Goal: Information Seeking & Learning: Learn about a topic

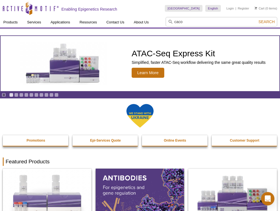
type input "caco"
click at [257, 19] on button "Search" at bounding box center [266, 21] width 19 height 5
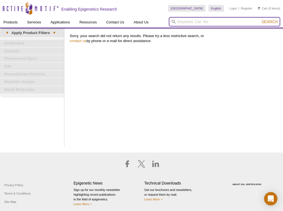
click at [209, 22] on input "search" at bounding box center [224, 21] width 111 height 9
click at [260, 19] on button "Search" at bounding box center [269, 21] width 19 height 5
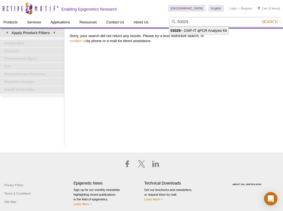
click at [211, 28] on li "53029 – ChIP-IT qPCR Analysis Kit" at bounding box center [198, 31] width 59 height 8
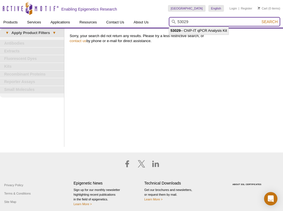
type input "53029 – ChIP-IT qPCR Analysis Kit"
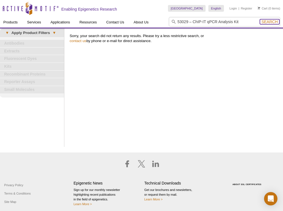
click at [265, 21] on span "Search" at bounding box center [270, 21] width 16 height 4
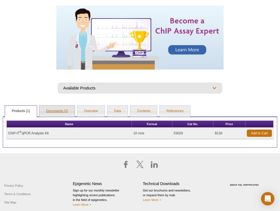
click at [60, 109] on link "Documents (2)" at bounding box center [56, 111] width 35 height 11
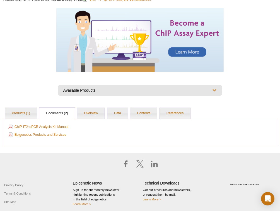
scroll to position [107, 0]
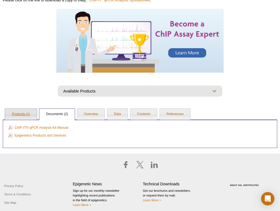
click at [22, 115] on link "Products (1)" at bounding box center [20, 114] width 31 height 11
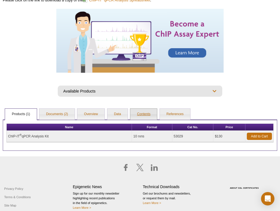
click at [142, 114] on link "Contents" at bounding box center [143, 114] width 27 height 11
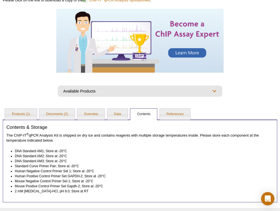
scroll to position [152, 0]
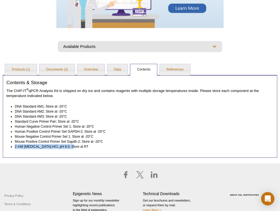
drag, startPoint x: 14, startPoint y: 145, endPoint x: 75, endPoint y: 148, distance: 60.5
click at [75, 148] on ul "DNA Standard AM1; Store at -20°C DNA Standard AM2; Store at -20°C DNA Standard …" at bounding box center [137, 126] width 262 height 45
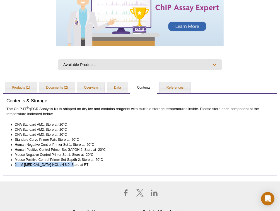
scroll to position [67, 0]
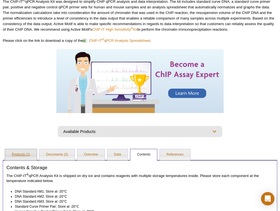
click at [24, 152] on link "Products (1)" at bounding box center [20, 154] width 31 height 11
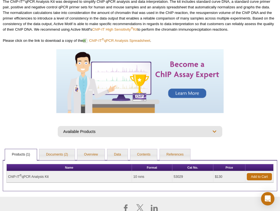
scroll to position [110, 0]
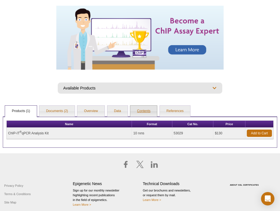
click at [144, 113] on link "Contents" at bounding box center [143, 111] width 27 height 11
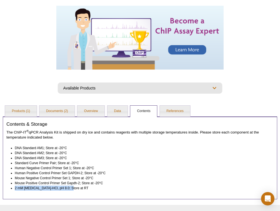
scroll to position [155, 0]
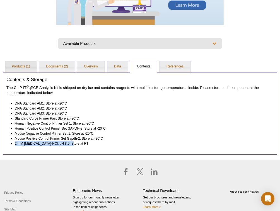
click at [22, 67] on link "Products (1)" at bounding box center [20, 66] width 31 height 11
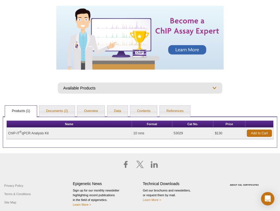
drag, startPoint x: 226, startPoint y: 135, endPoint x: 198, endPoint y: 134, distance: 27.3
click at [198, 134] on tr "ChIP-IT ® qPCR Analysis Kit 10 rxns 53029 $130 Add to Cart" at bounding box center [140, 133] width 266 height 11
click at [173, 97] on div "AVAILABLE PRODUCTS ChIP-IT ® Control Kits ChIP Control qPCR Primer Sets ChIP Bu…" at bounding box center [140, 88] width 274 height 22
click at [59, 114] on link "Documents (2)" at bounding box center [56, 111] width 35 height 11
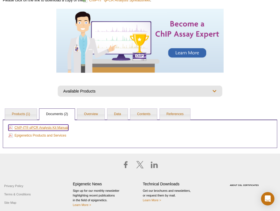
click at [60, 128] on link "ChIP-IT® qPCR Analysis Kit Manual" at bounding box center [38, 128] width 60 height 6
